Goal: Transaction & Acquisition: Purchase product/service

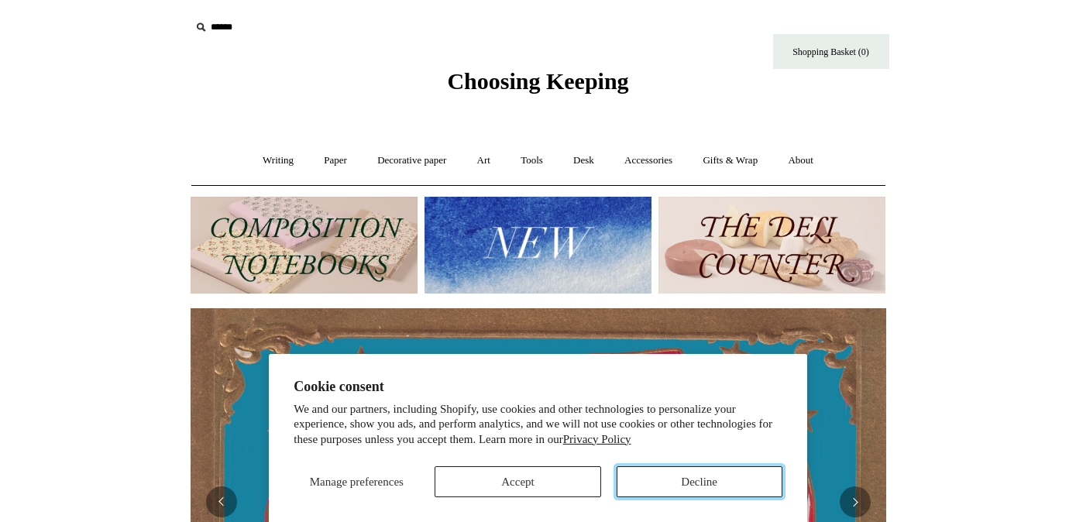
click at [684, 480] on button "Decline" at bounding box center [700, 481] width 166 height 31
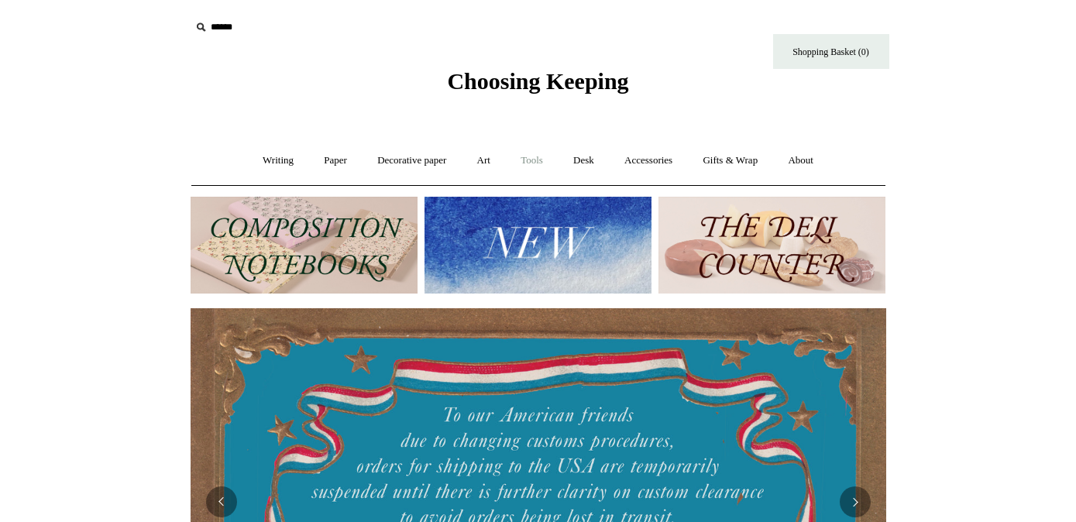
click at [539, 157] on link "Tools +" at bounding box center [532, 160] width 50 height 41
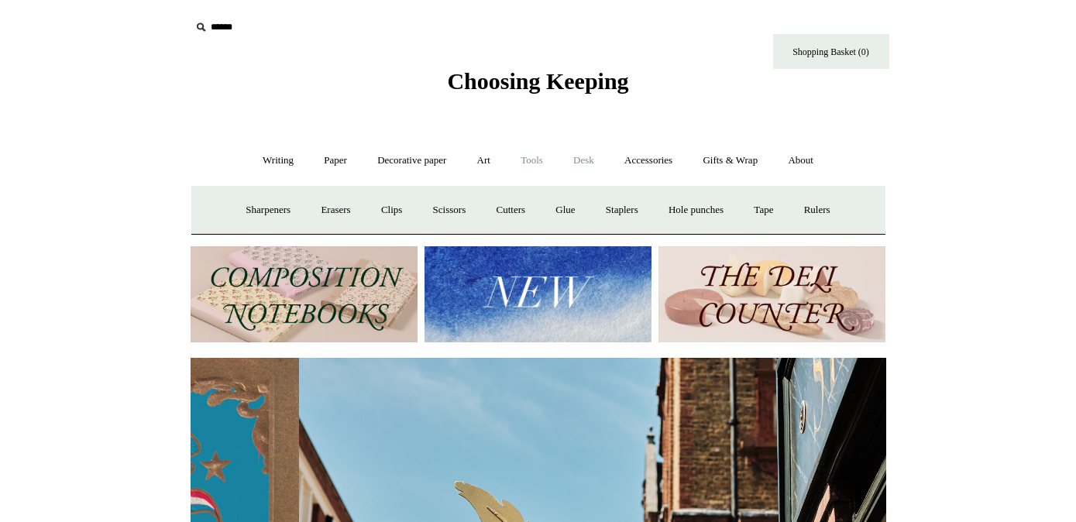
scroll to position [0, 696]
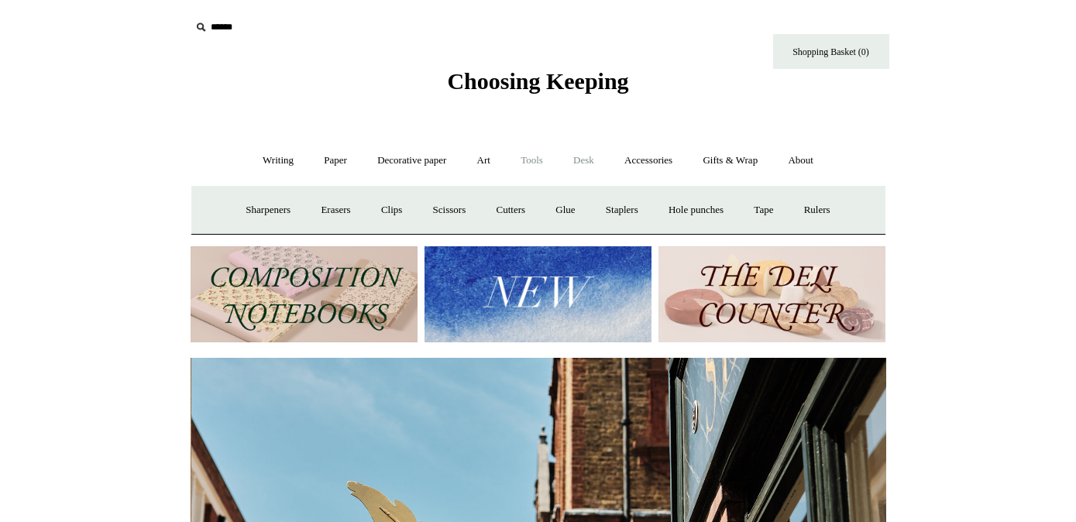
click at [579, 159] on link "Desk +" at bounding box center [583, 160] width 49 height 41
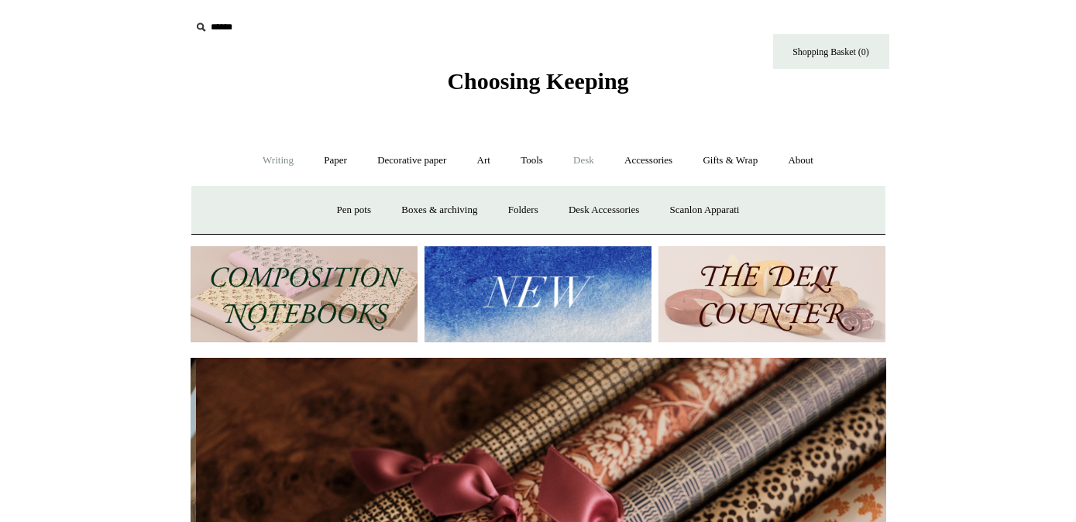
scroll to position [0, 1392]
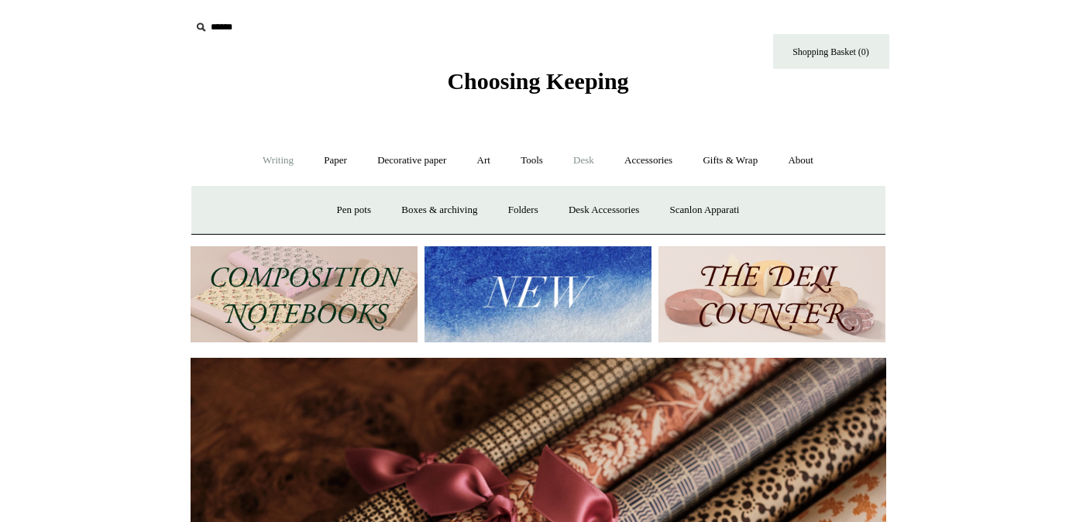
click at [263, 163] on link "Writing +" at bounding box center [278, 160] width 59 height 41
click at [319, 163] on link "Paper +" at bounding box center [335, 160] width 51 height 41
click at [397, 211] on link "📆 Dated Diaries 📆" at bounding box center [416, 210] width 113 height 41
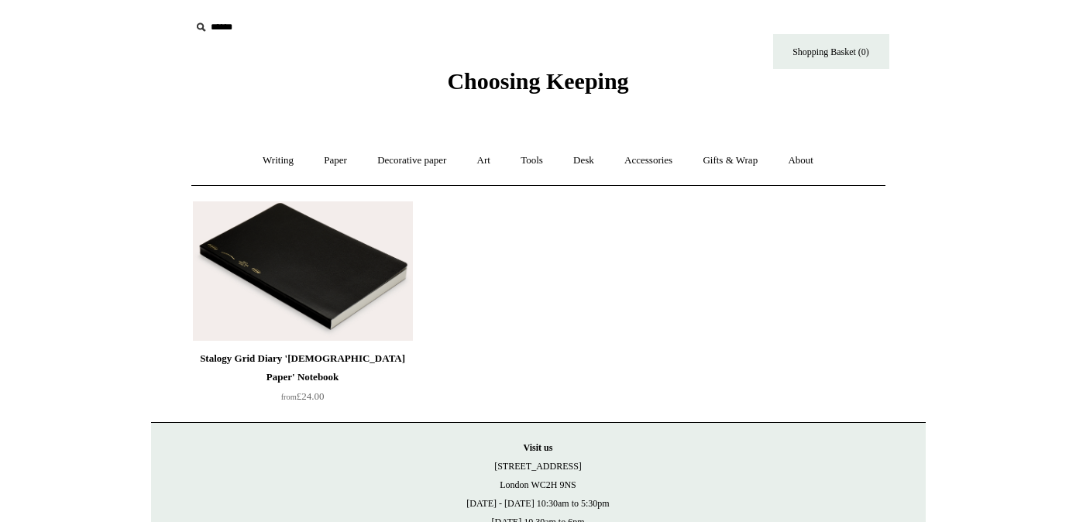
click at [355, 244] on img at bounding box center [303, 270] width 220 height 139
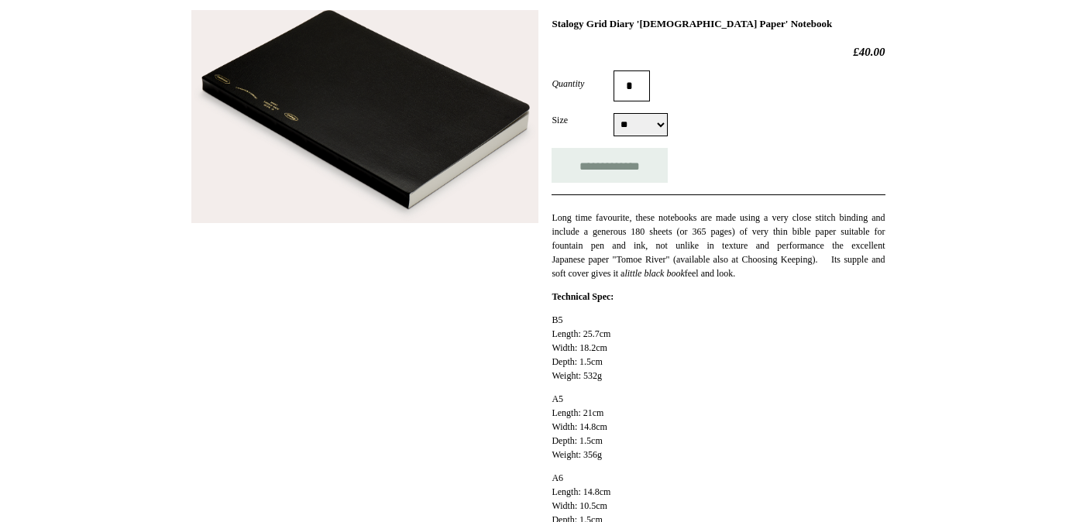
scroll to position [225, 0]
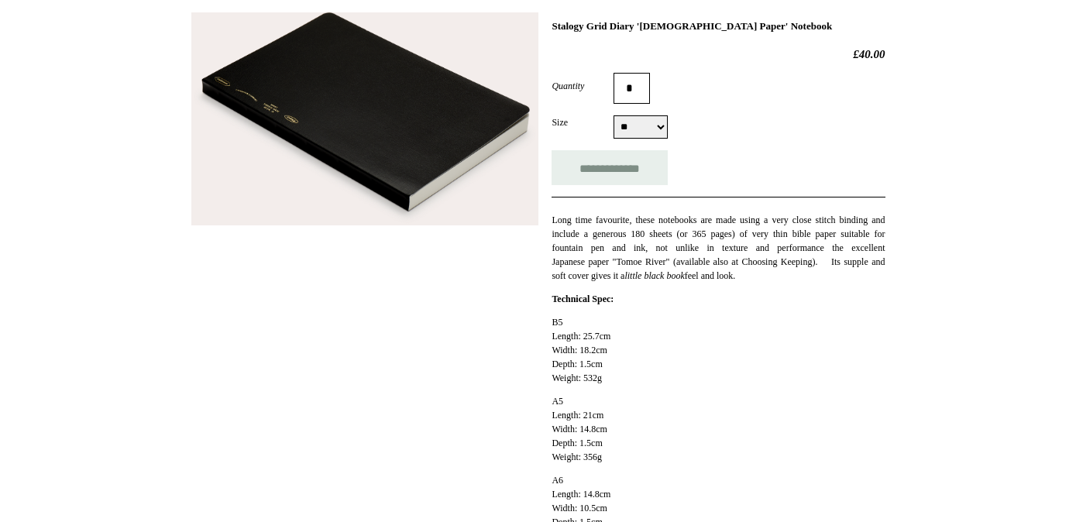
click at [401, 175] on img at bounding box center [364, 119] width 347 height 214
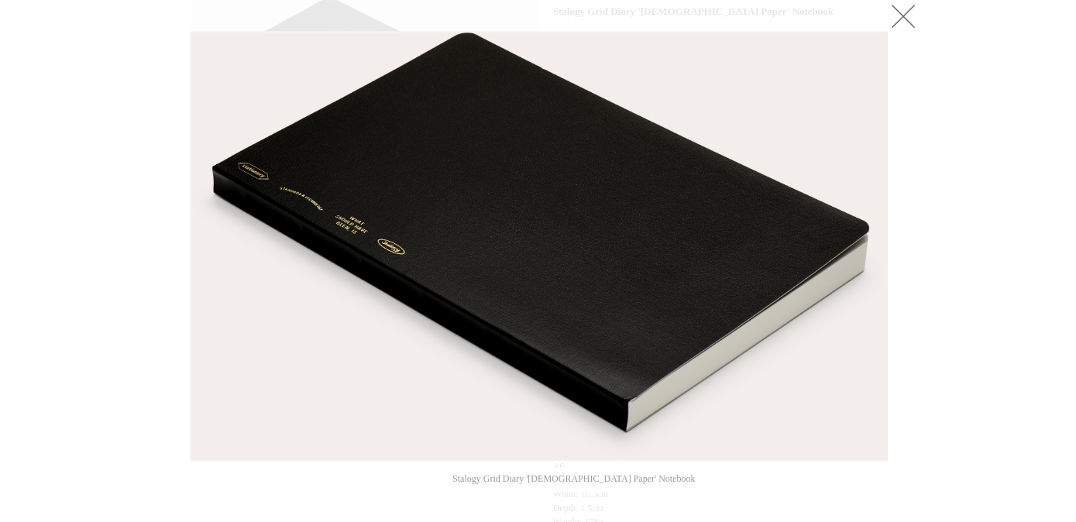
scroll to position [241, 0]
click at [900, 22] on link at bounding box center [901, 15] width 31 height 31
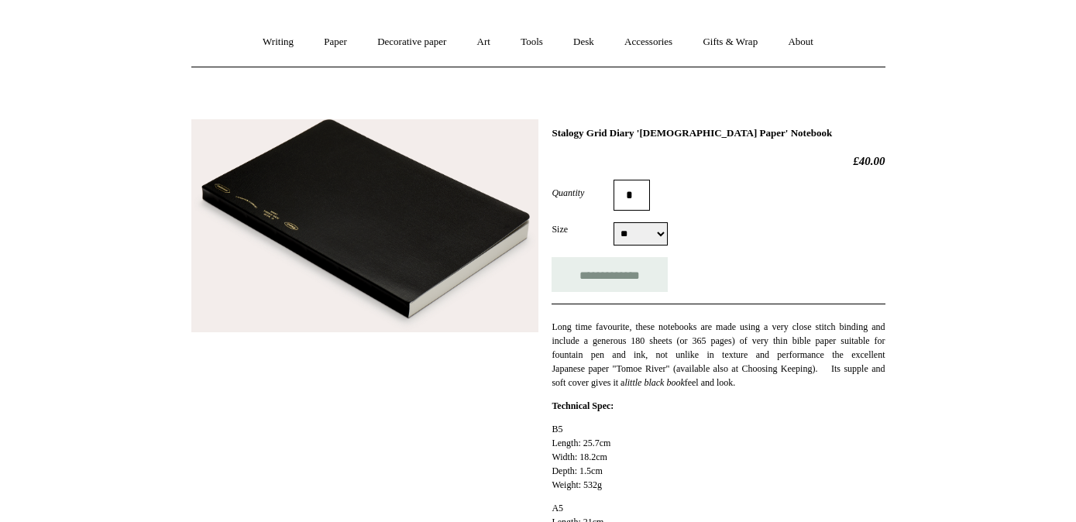
scroll to position [116, 0]
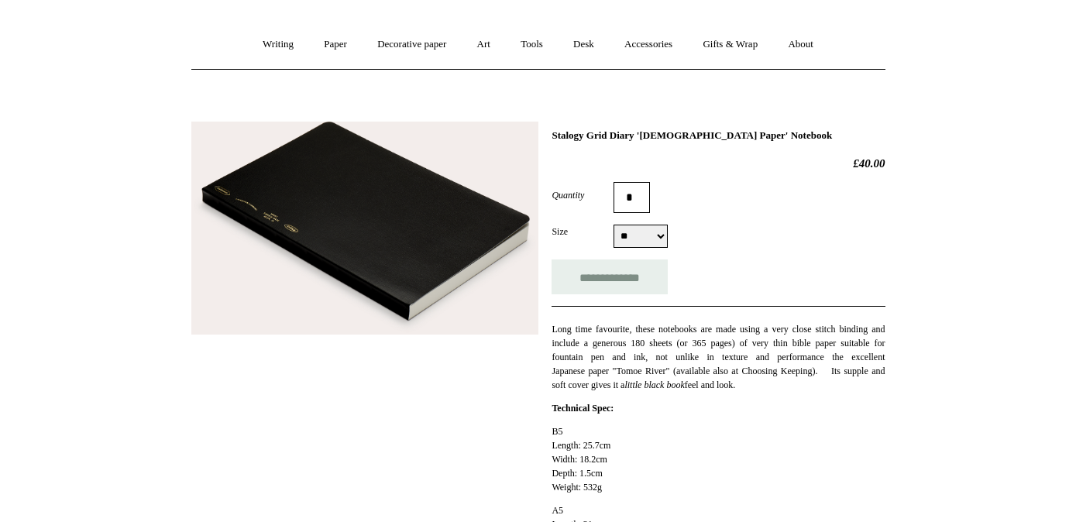
click at [334, 241] on img at bounding box center [364, 229] width 347 height 214
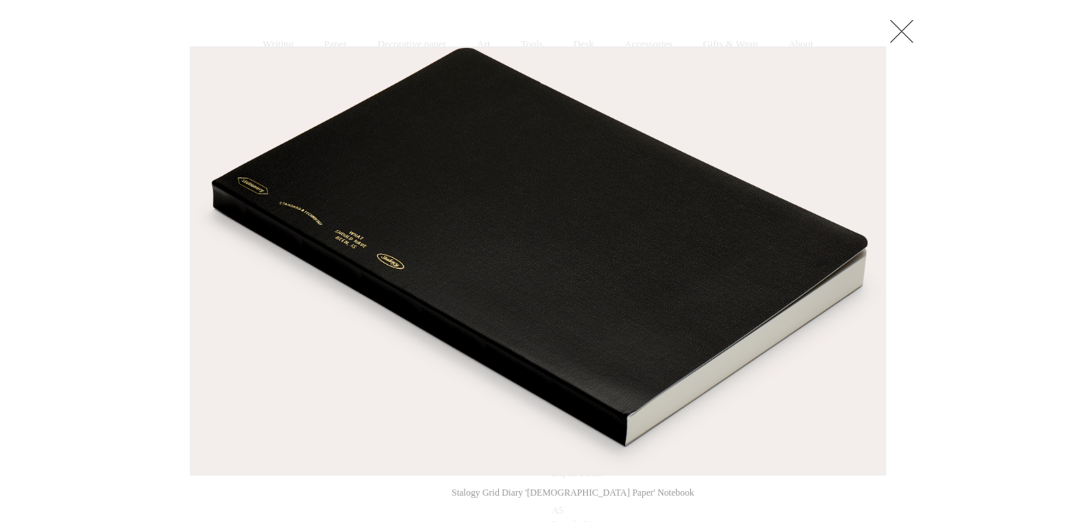
click at [559, 297] on img at bounding box center [538, 261] width 695 height 428
click at [892, 33] on link at bounding box center [901, 30] width 31 height 31
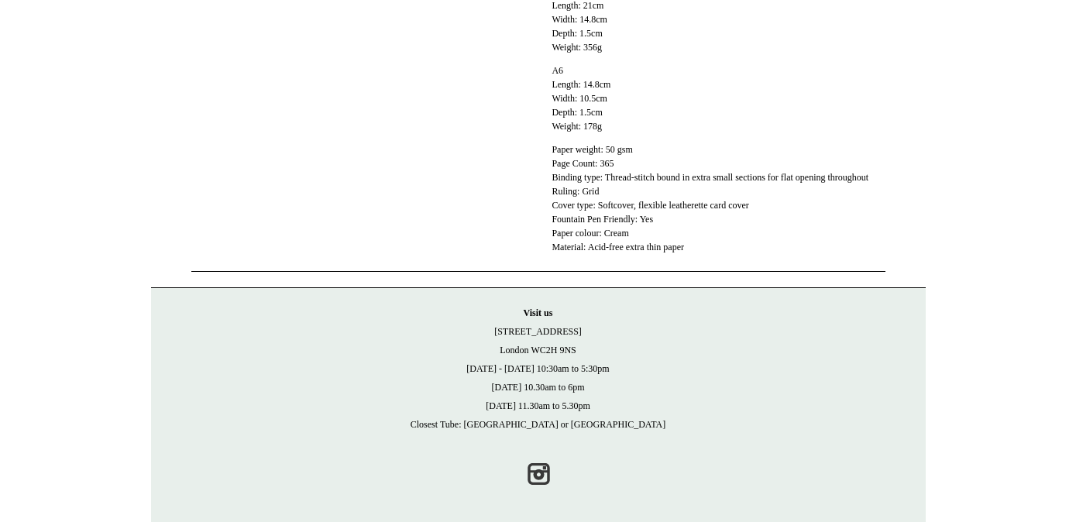
scroll to position [0, 0]
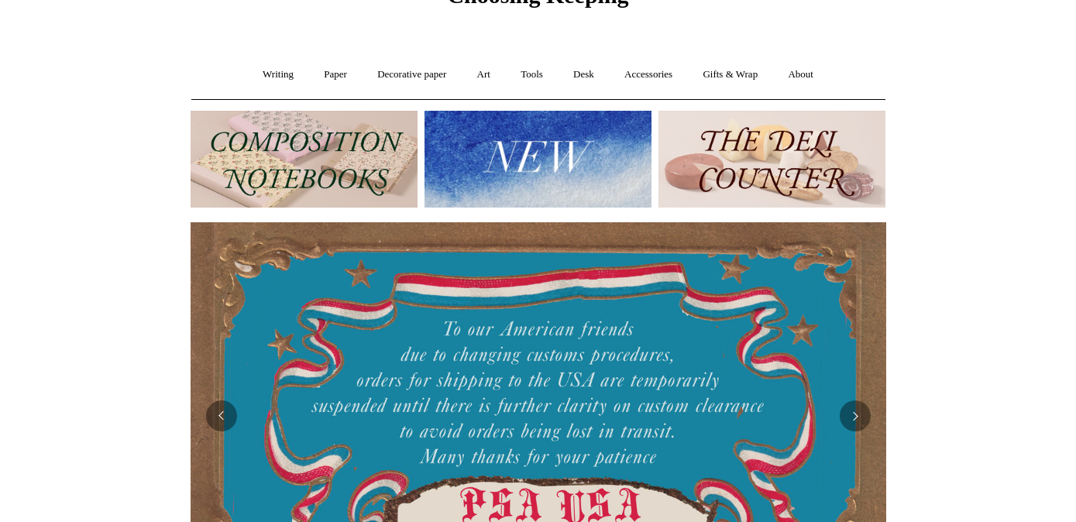
scroll to position [89, 0]
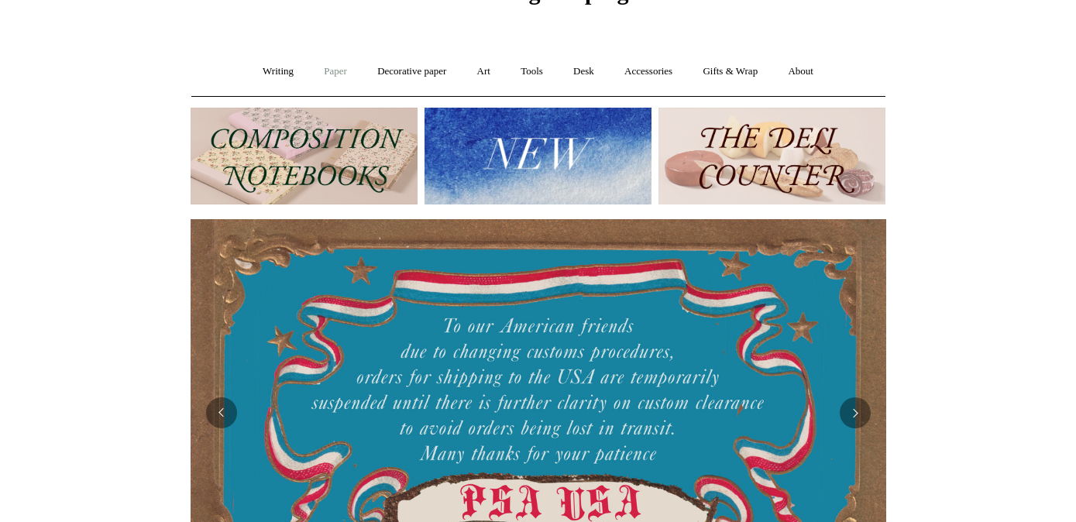
click at [326, 71] on link "Paper +" at bounding box center [335, 71] width 51 height 41
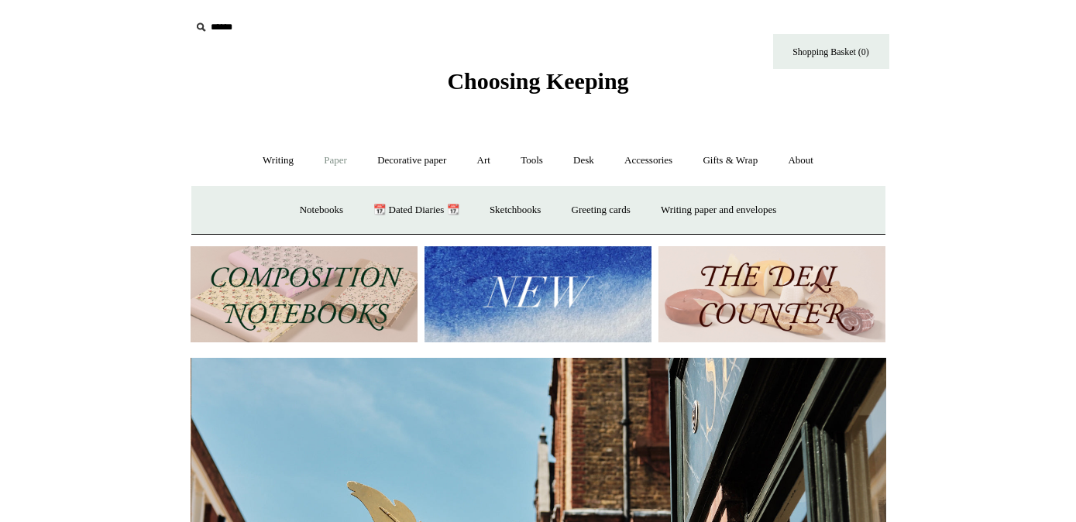
scroll to position [0, 696]
